Goal: Use online tool/utility: Use online tool/utility

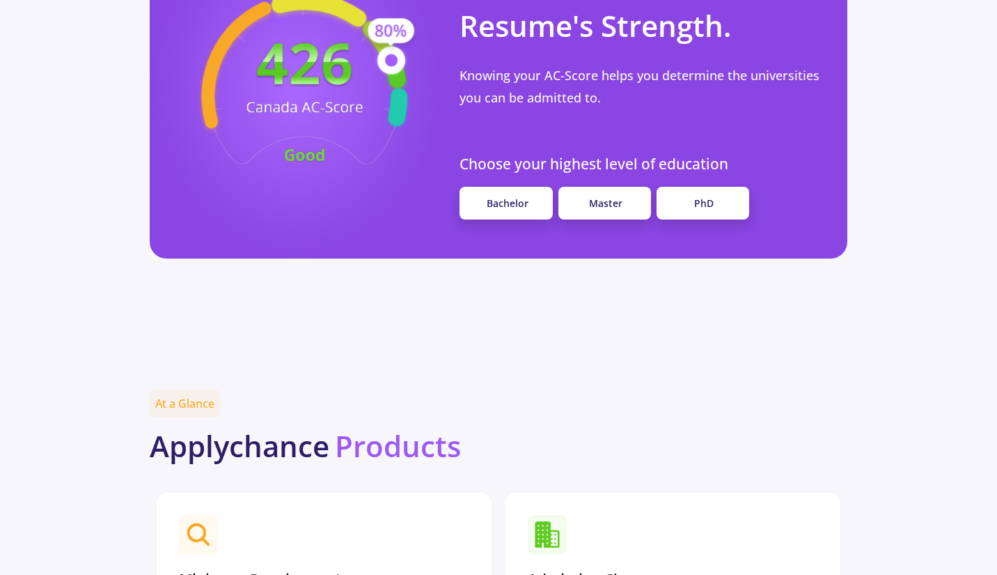
scroll to position [1378, 0]
click at [589, 187] on link "Master" at bounding box center [605, 203] width 93 height 33
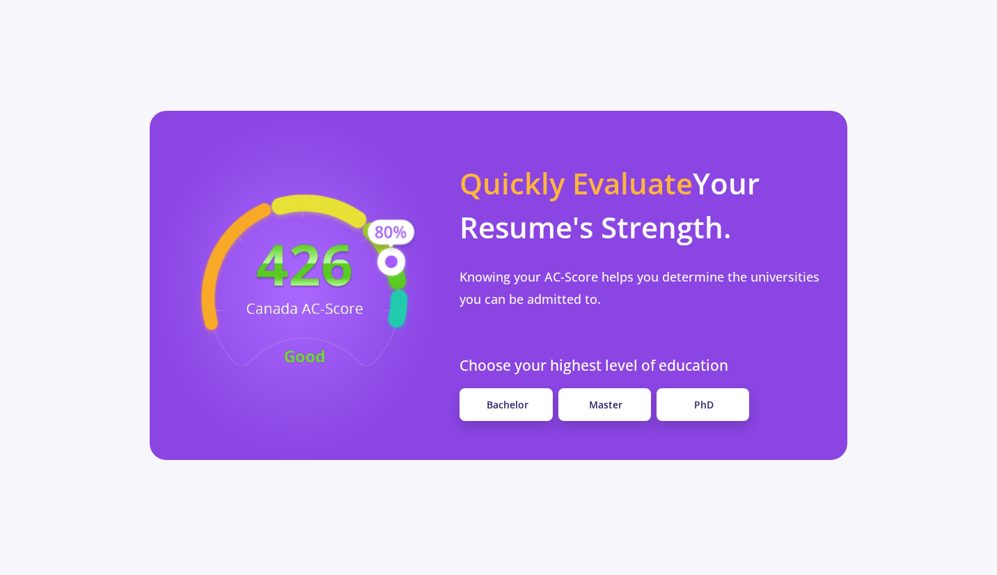
scroll to position [1176, 0]
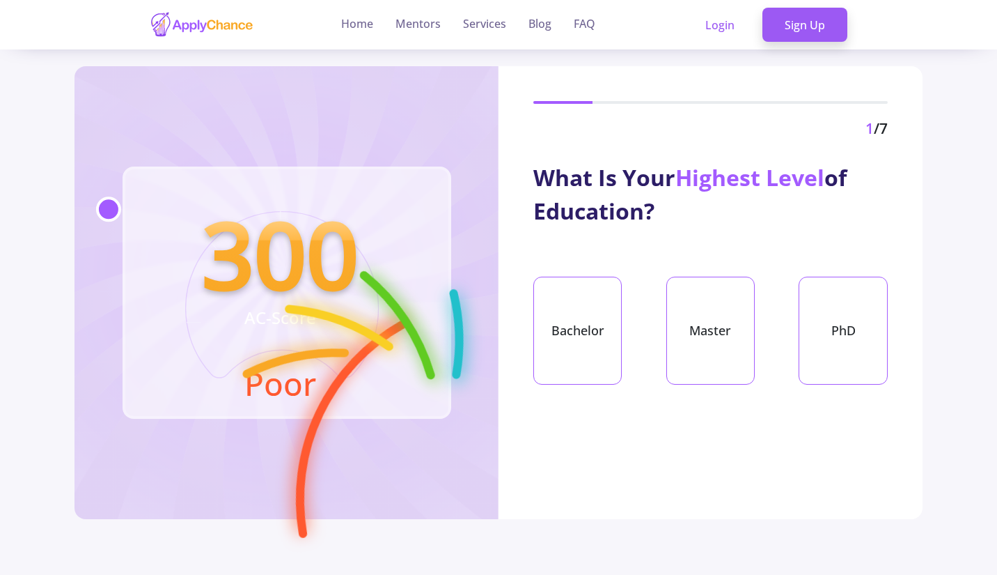
click at [582, 371] on div "Bachelor" at bounding box center [577, 330] width 88 height 108
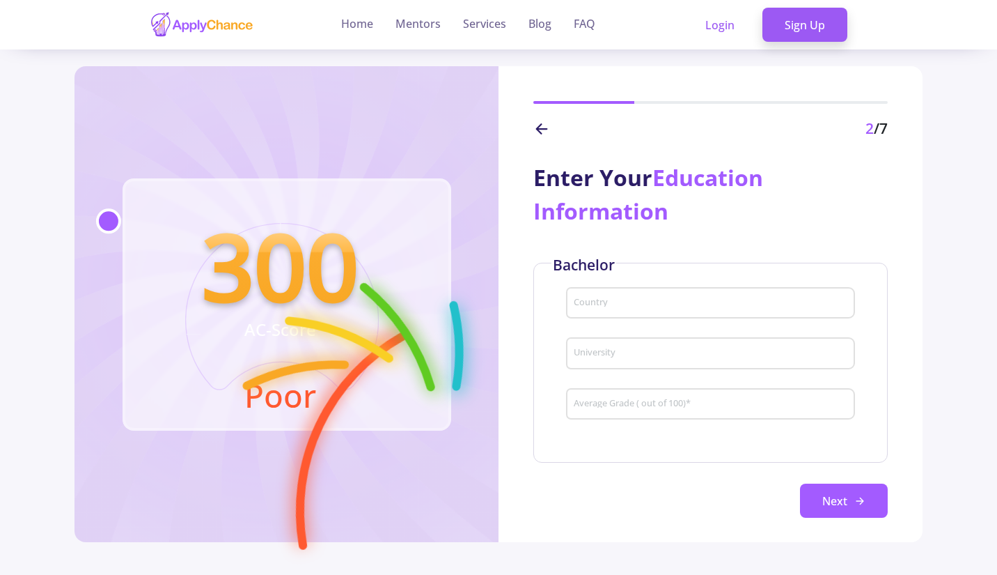
click at [616, 311] on div "Country" at bounding box center [710, 300] width 275 height 36
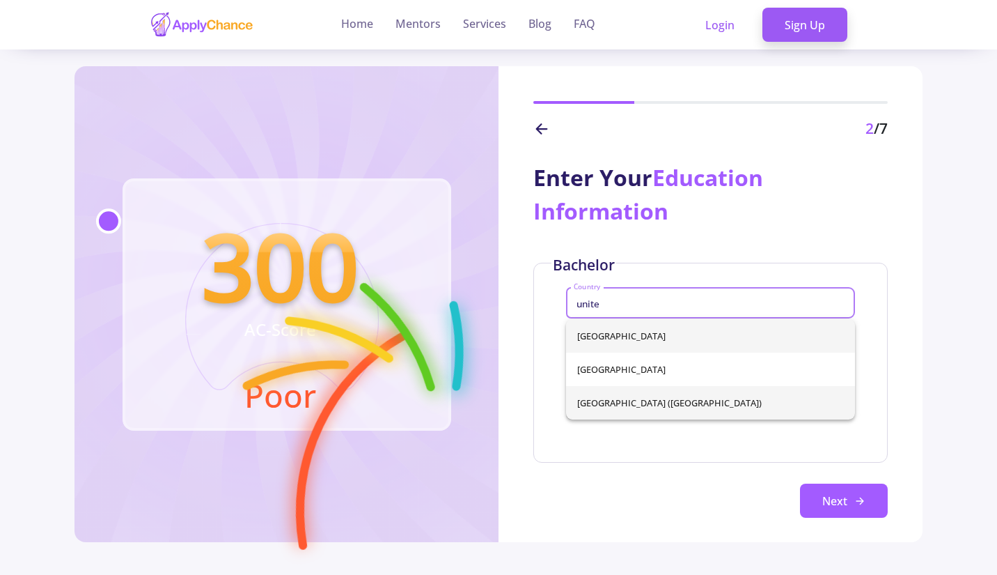
click at [623, 392] on span "[GEOGRAPHIC_DATA] ([GEOGRAPHIC_DATA])" at bounding box center [710, 402] width 267 height 33
type input "[GEOGRAPHIC_DATA] ([GEOGRAPHIC_DATA])"
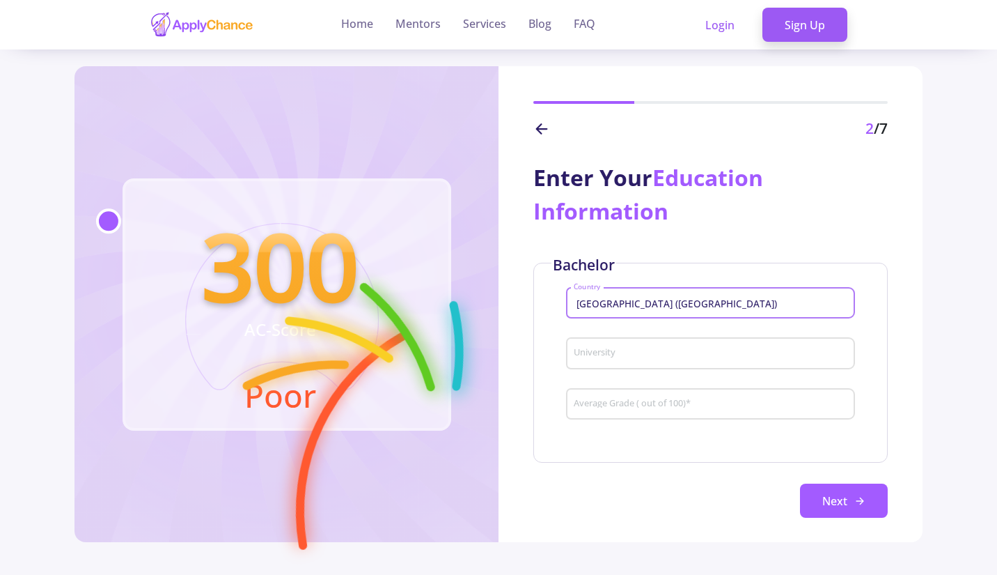
click at [644, 346] on div "University" at bounding box center [710, 350] width 275 height 36
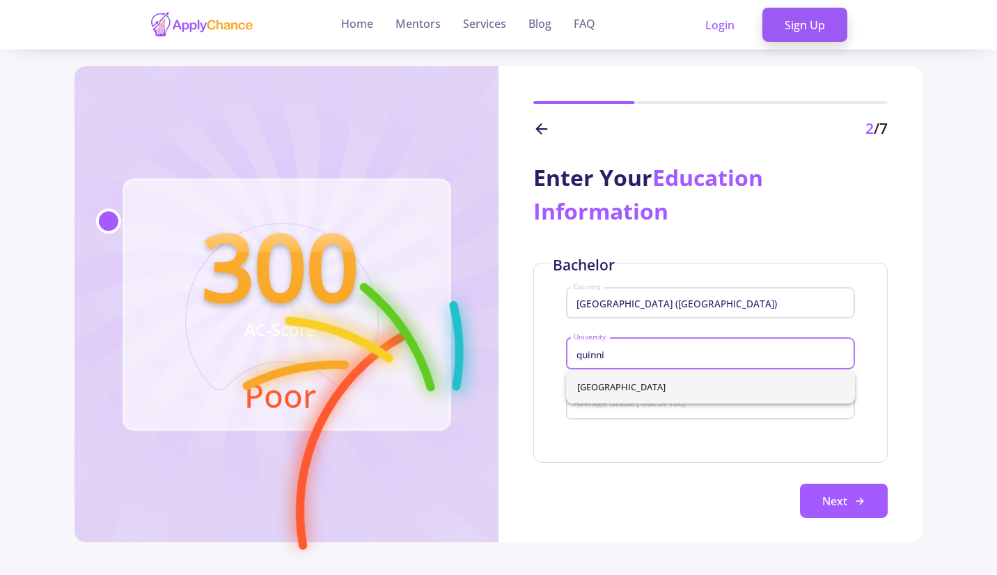
click at [631, 389] on span "[GEOGRAPHIC_DATA]" at bounding box center [710, 386] width 267 height 33
type input "[GEOGRAPHIC_DATA]"
click at [639, 410] on input "Average Grade ( out of 100) *" at bounding box center [712, 404] width 279 height 13
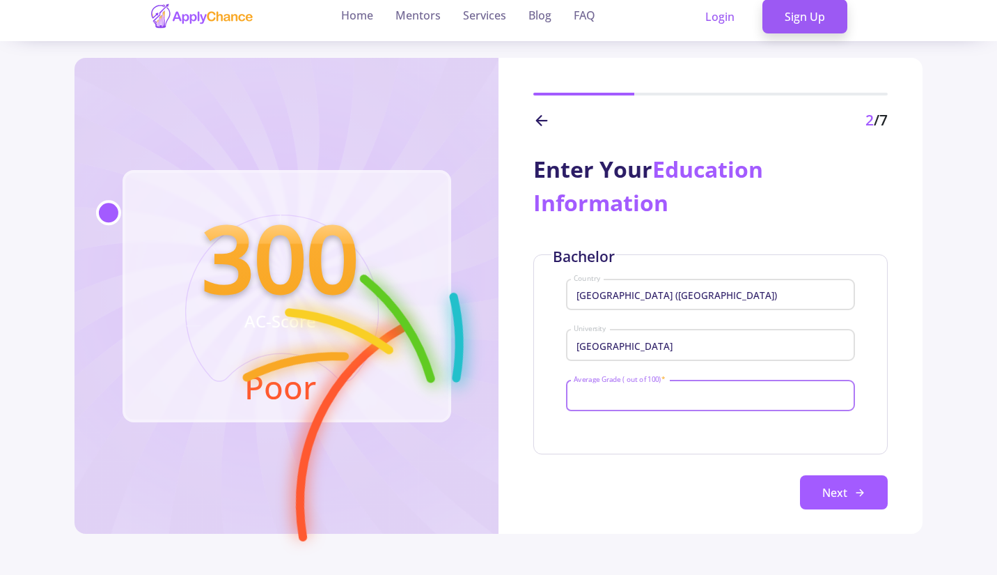
scroll to position [3, 0]
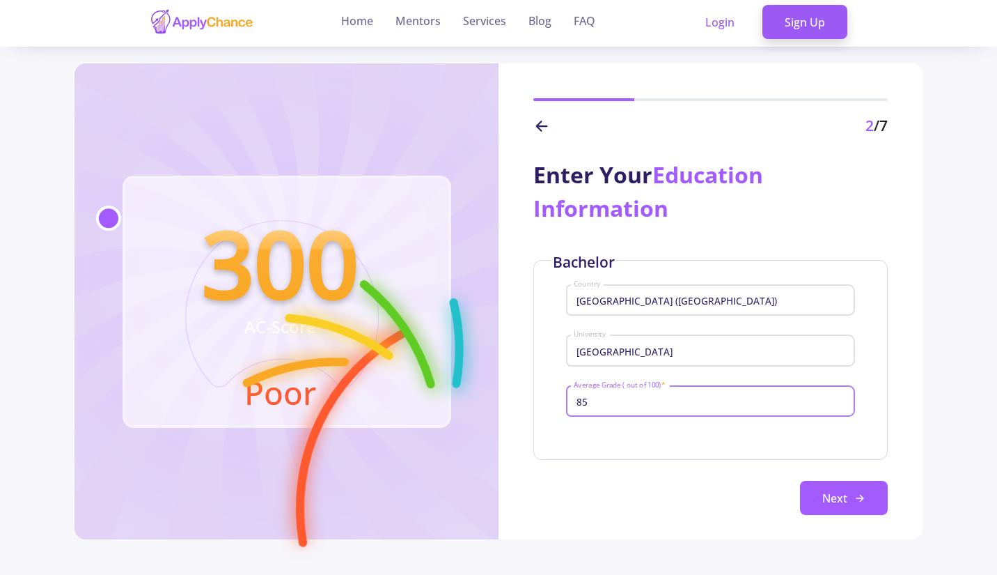
type input "85"
click at [847, 497] on button "Next" at bounding box center [844, 498] width 88 height 35
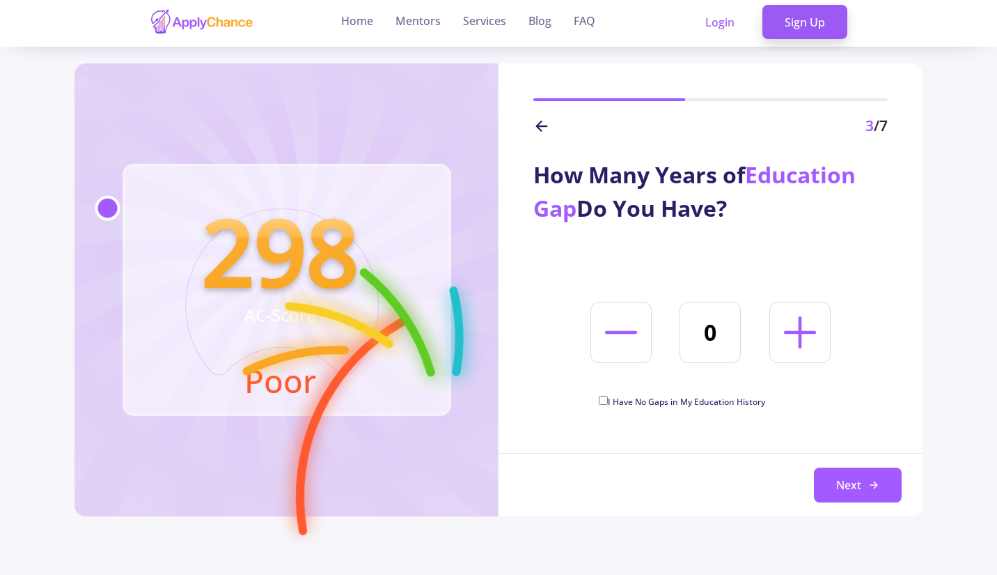
click at [741, 400] on span "I Have No Gaps in My Education History" at bounding box center [686, 402] width 157 height 12
click at [608, 400] on input "I Have No Gaps in My Education History" at bounding box center [603, 400] width 9 height 9
checkbox input "true"
click at [844, 483] on button "Next" at bounding box center [858, 484] width 88 height 35
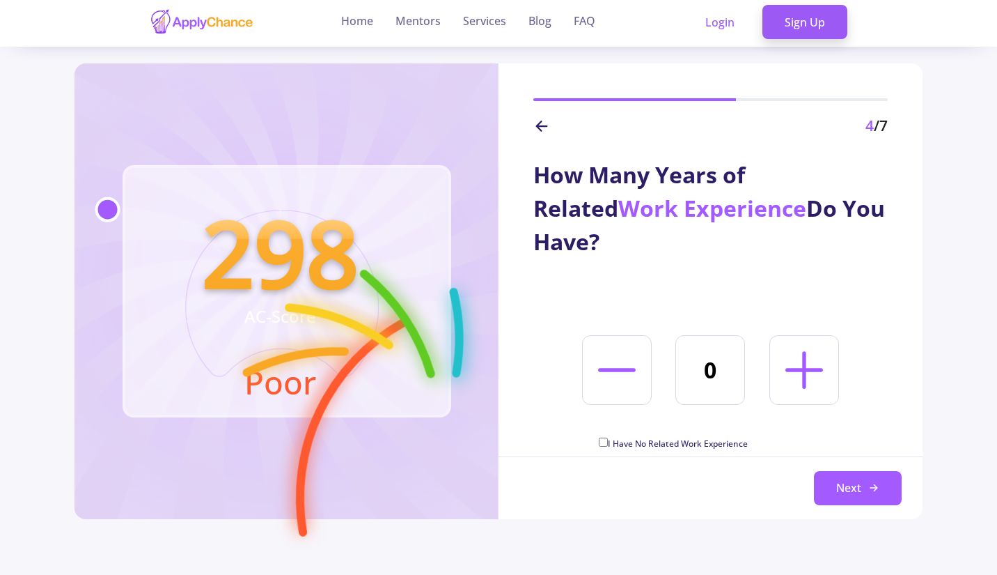
click at [792, 342] on icon at bounding box center [804, 370] width 60 height 60
type input "4"
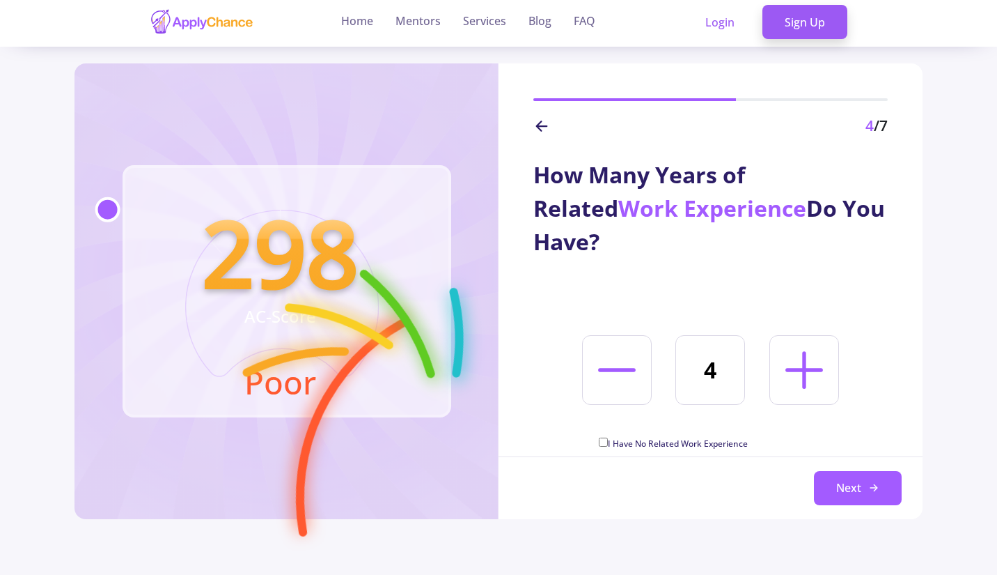
click at [850, 476] on button "Next" at bounding box center [858, 488] width 88 height 35
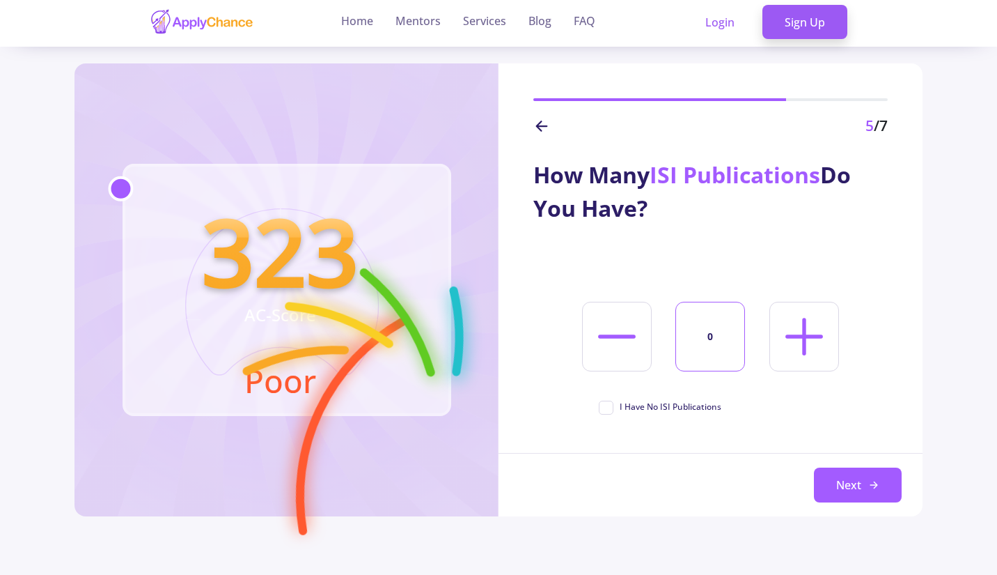
click at [710, 357] on input "0" at bounding box center [711, 337] width 70 height 70
click at [710, 351] on input "0" at bounding box center [711, 337] width 70 height 70
click at [822, 345] on icon at bounding box center [804, 336] width 60 height 60
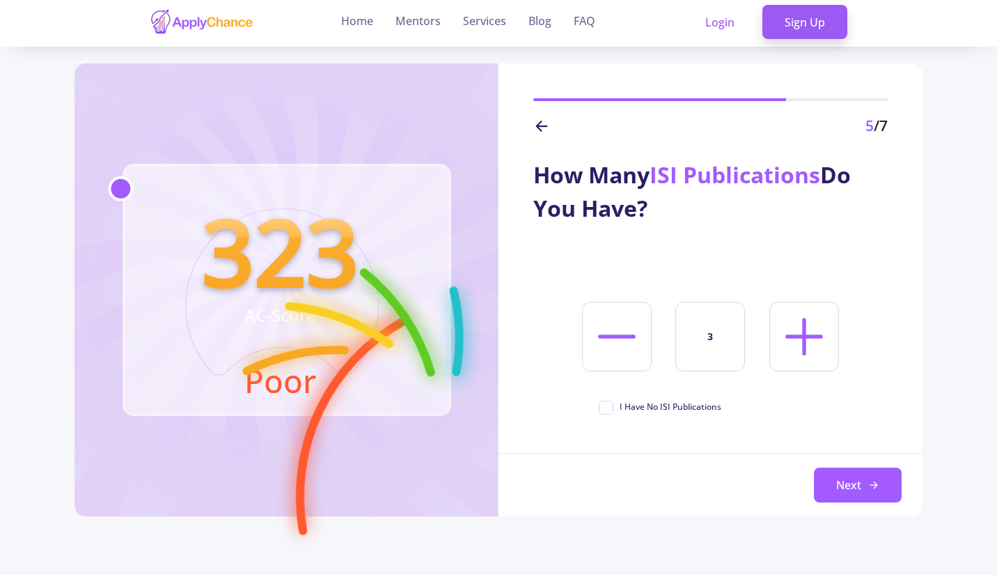
click at [822, 345] on icon at bounding box center [804, 336] width 60 height 60
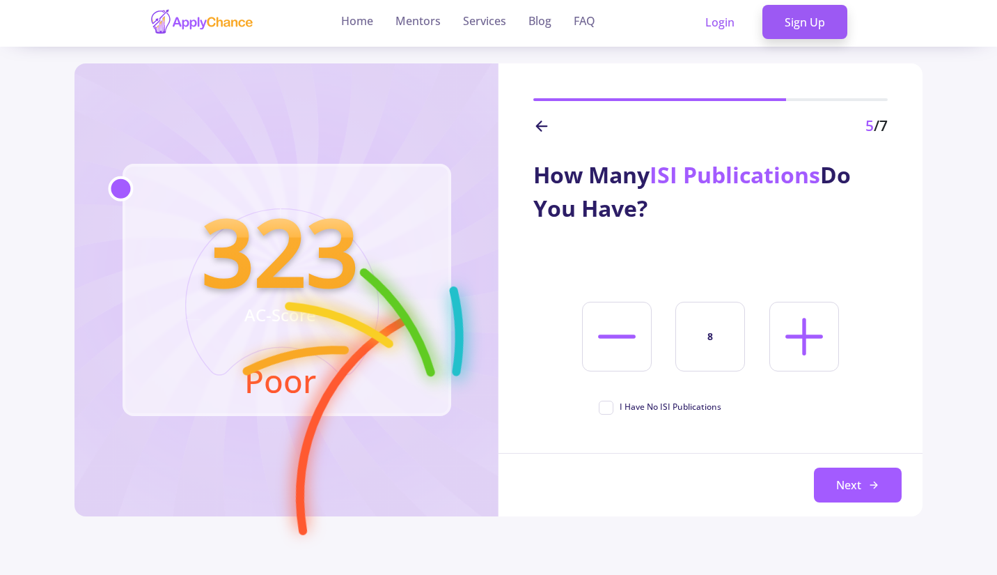
click at [822, 345] on icon at bounding box center [804, 336] width 60 height 60
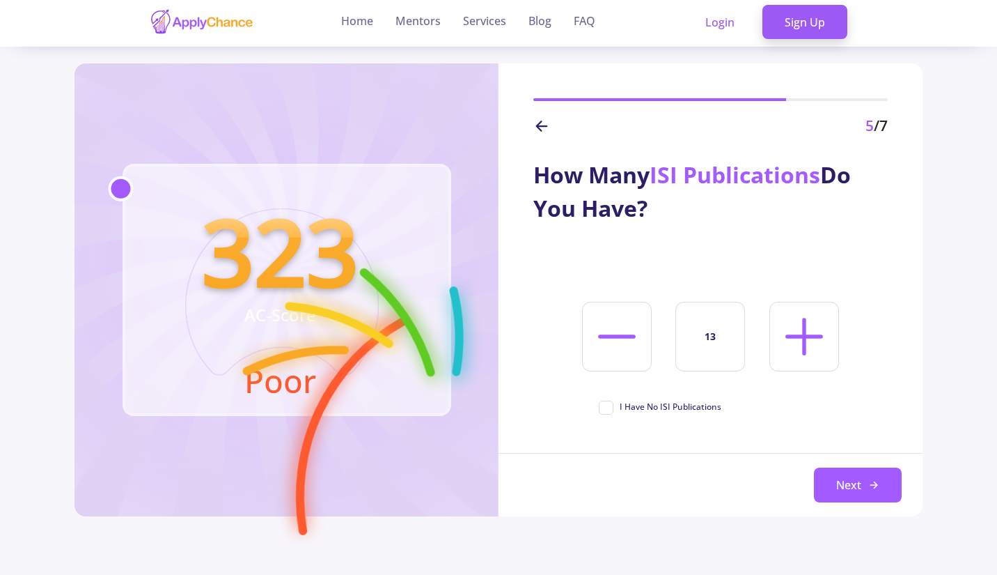
click at [822, 345] on icon at bounding box center [804, 336] width 60 height 60
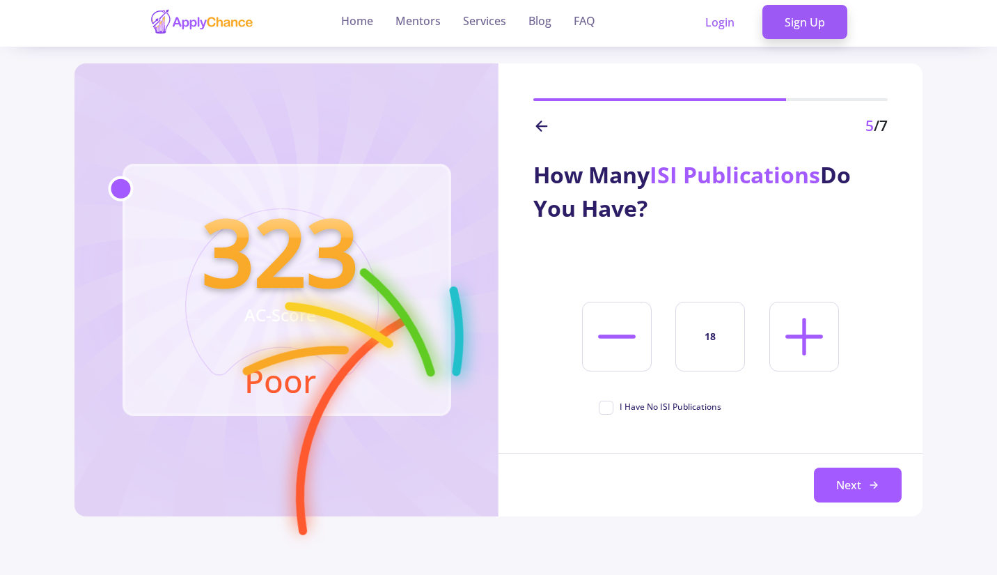
click at [822, 345] on icon at bounding box center [804, 336] width 60 height 60
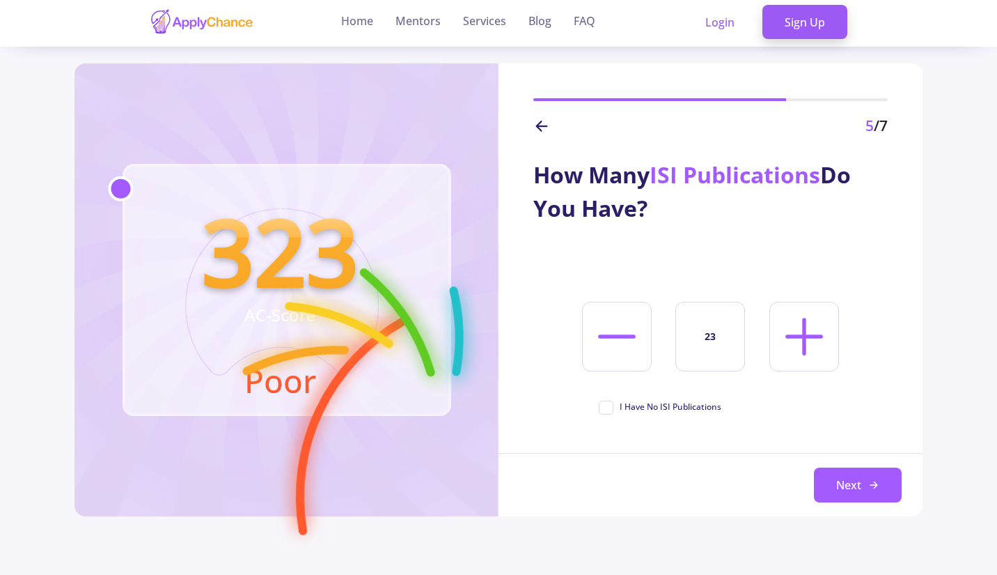
click at [822, 345] on icon at bounding box center [804, 336] width 60 height 60
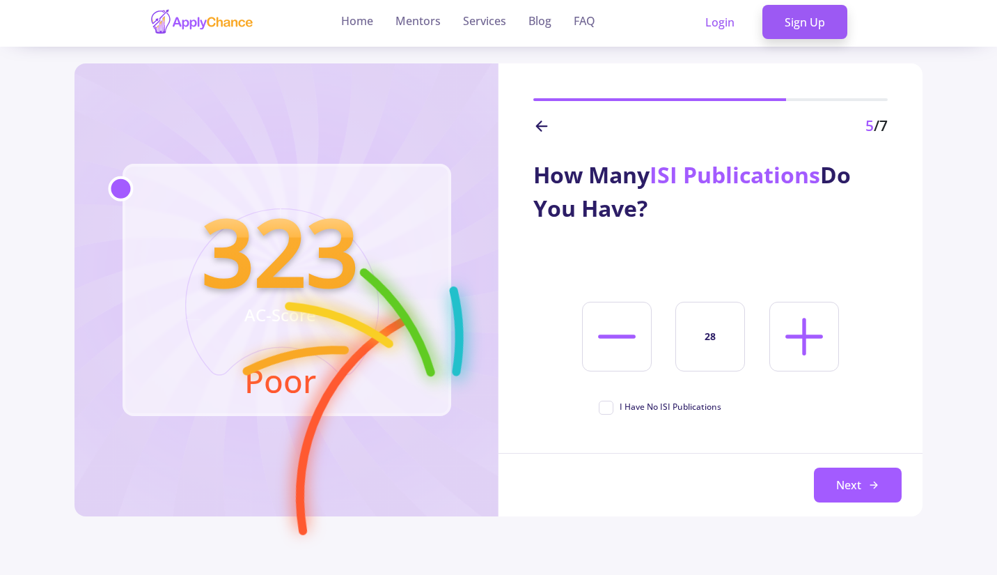
click at [822, 345] on icon at bounding box center [804, 336] width 60 height 60
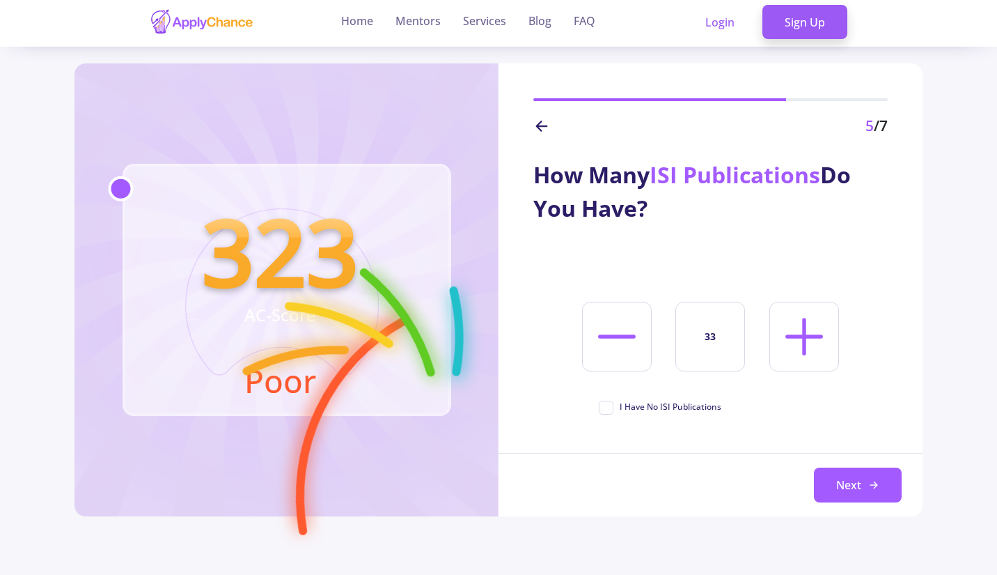
click at [822, 345] on icon at bounding box center [804, 336] width 60 height 60
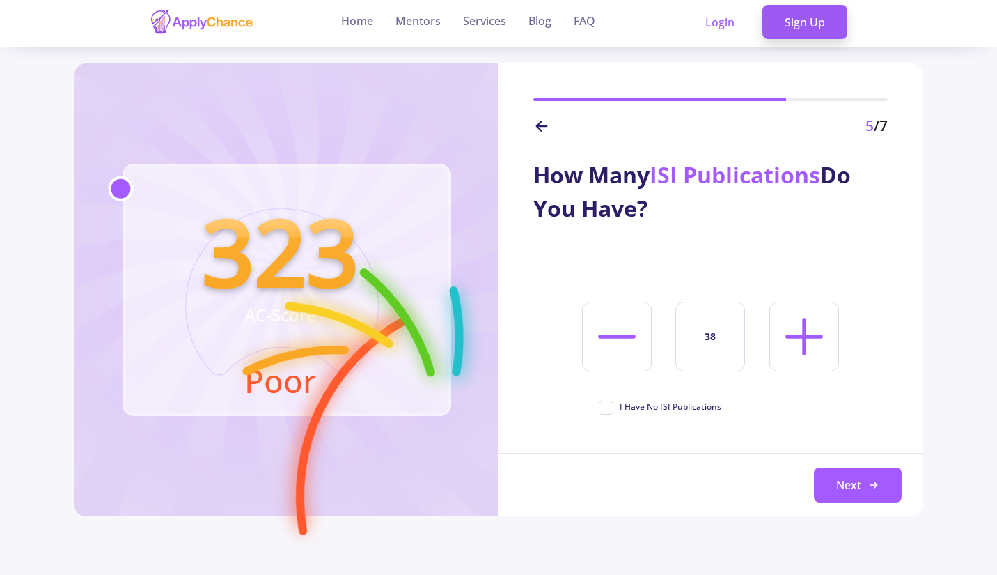
click at [822, 345] on icon at bounding box center [804, 336] width 60 height 60
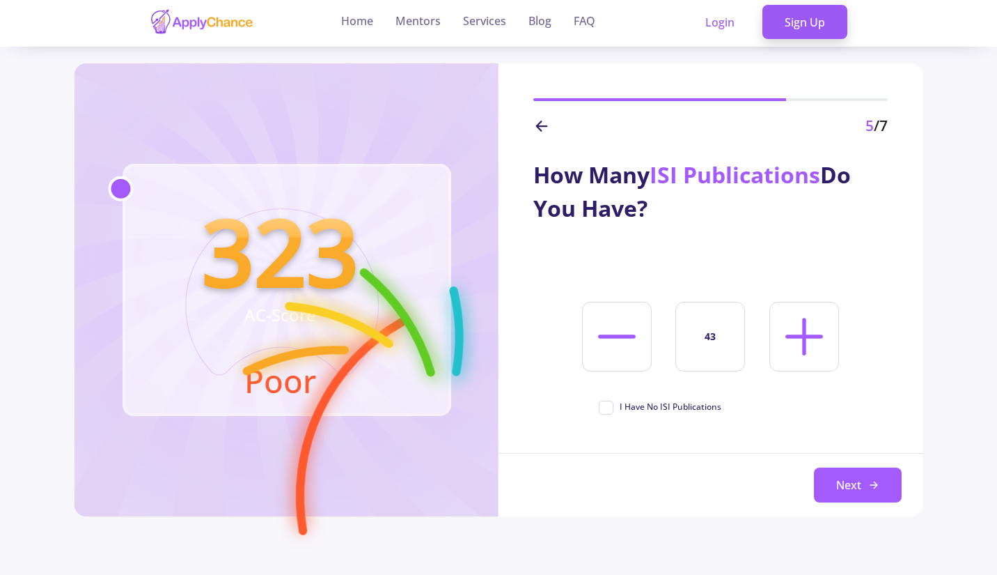
click at [822, 345] on icon at bounding box center [804, 336] width 60 height 60
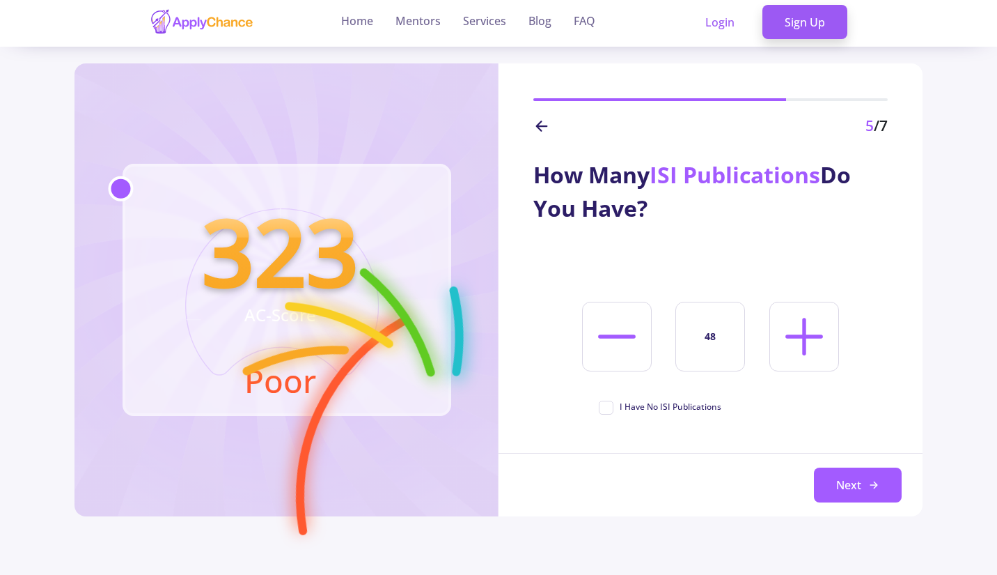
click at [822, 345] on icon at bounding box center [804, 336] width 60 height 60
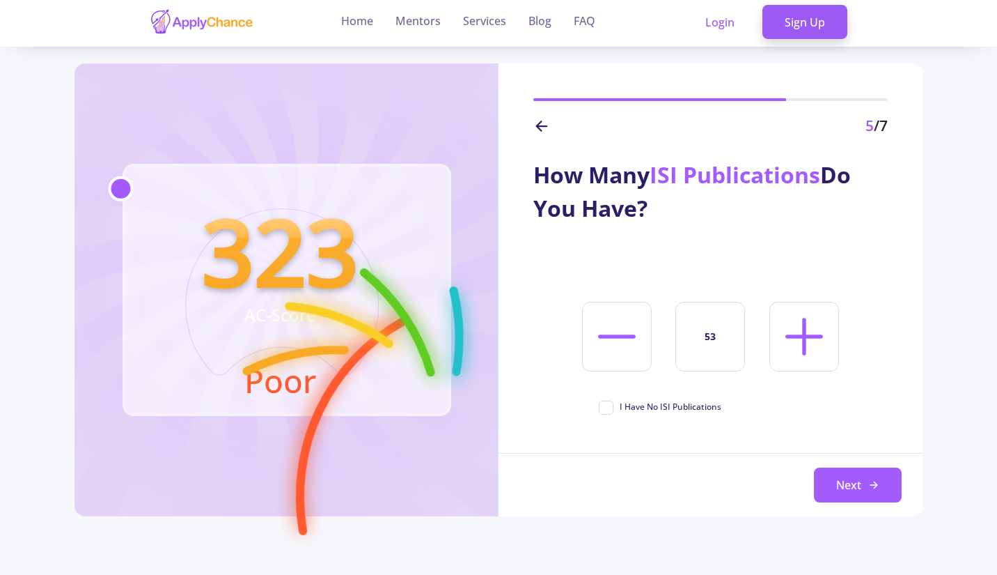
click at [822, 345] on icon at bounding box center [804, 336] width 60 height 60
type input "55"
click at [869, 496] on button "Next" at bounding box center [858, 484] width 88 height 35
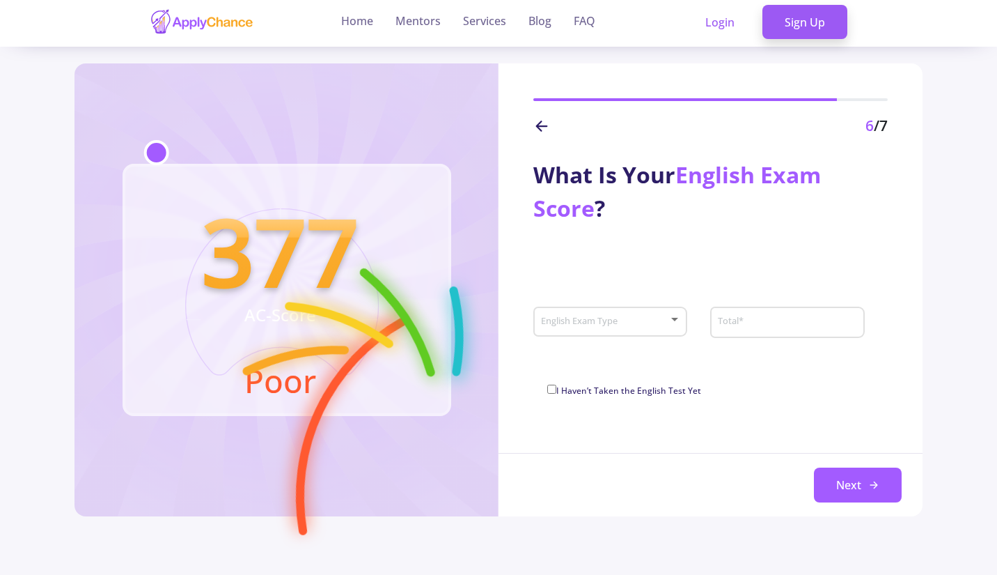
click at [660, 311] on div "English Exam Type" at bounding box center [610, 319] width 141 height 35
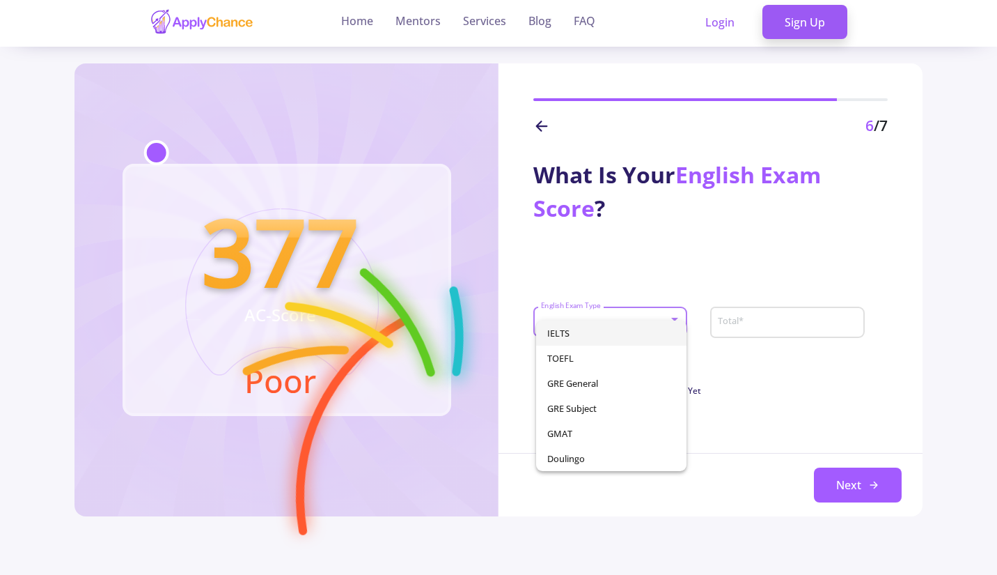
click at [719, 364] on div at bounding box center [498, 287] width 997 height 575
